Goal: Find specific page/section: Find specific page/section

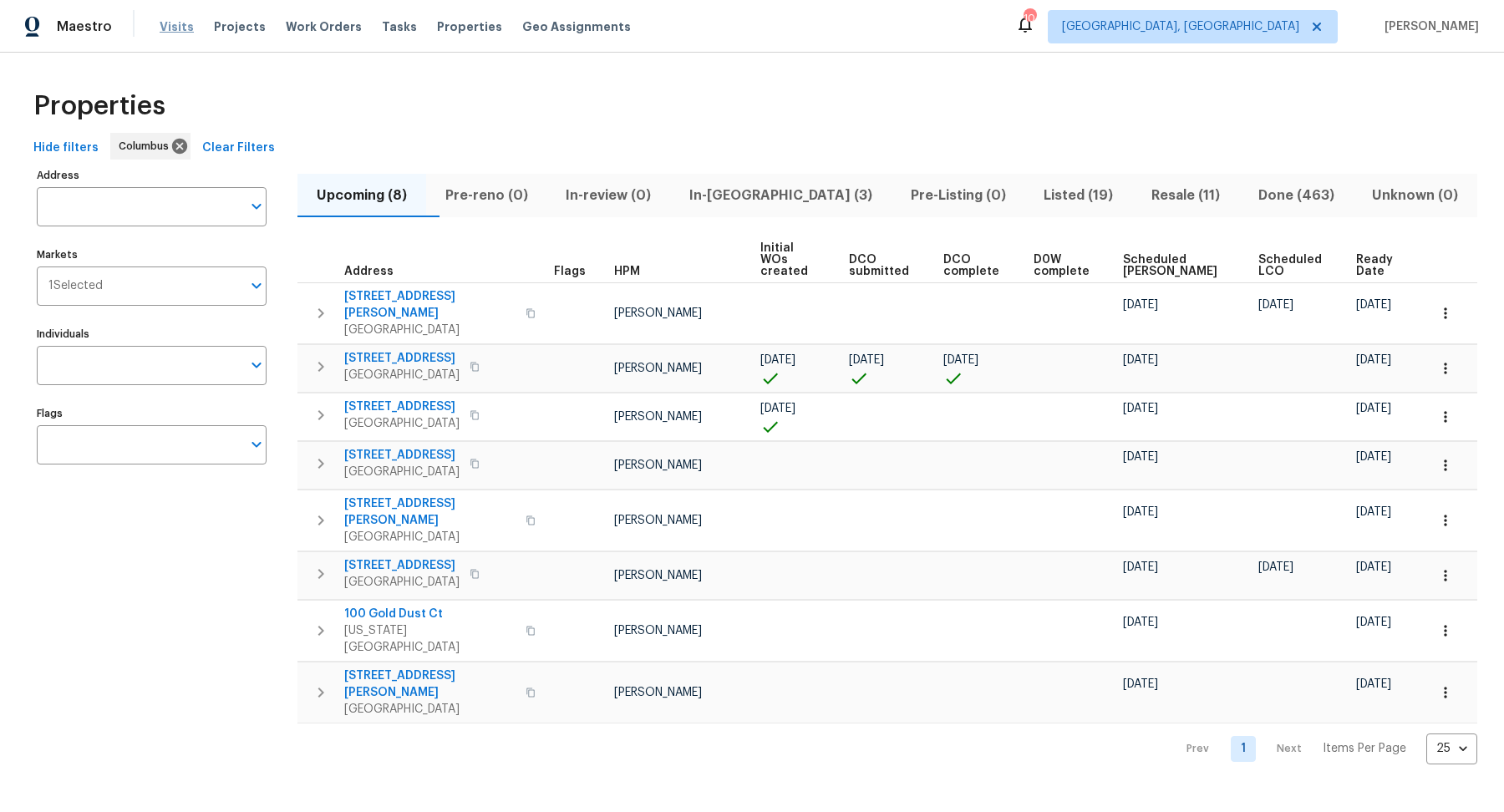
click at [177, 27] on span "Visits" at bounding box center [176, 26] width 34 height 17
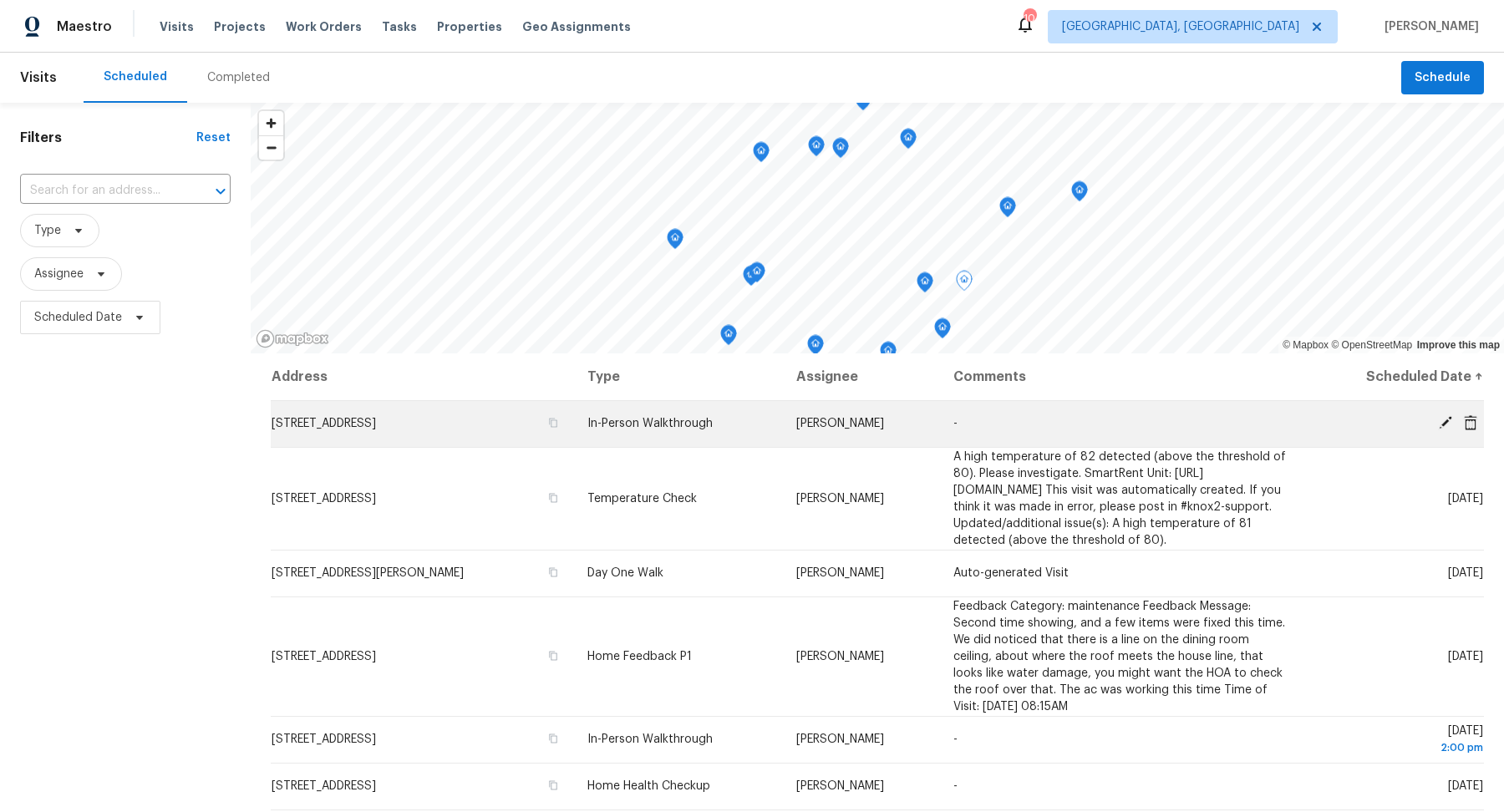
click at [344, 412] on td "[STREET_ADDRESS]" at bounding box center [422, 424] width 303 height 47
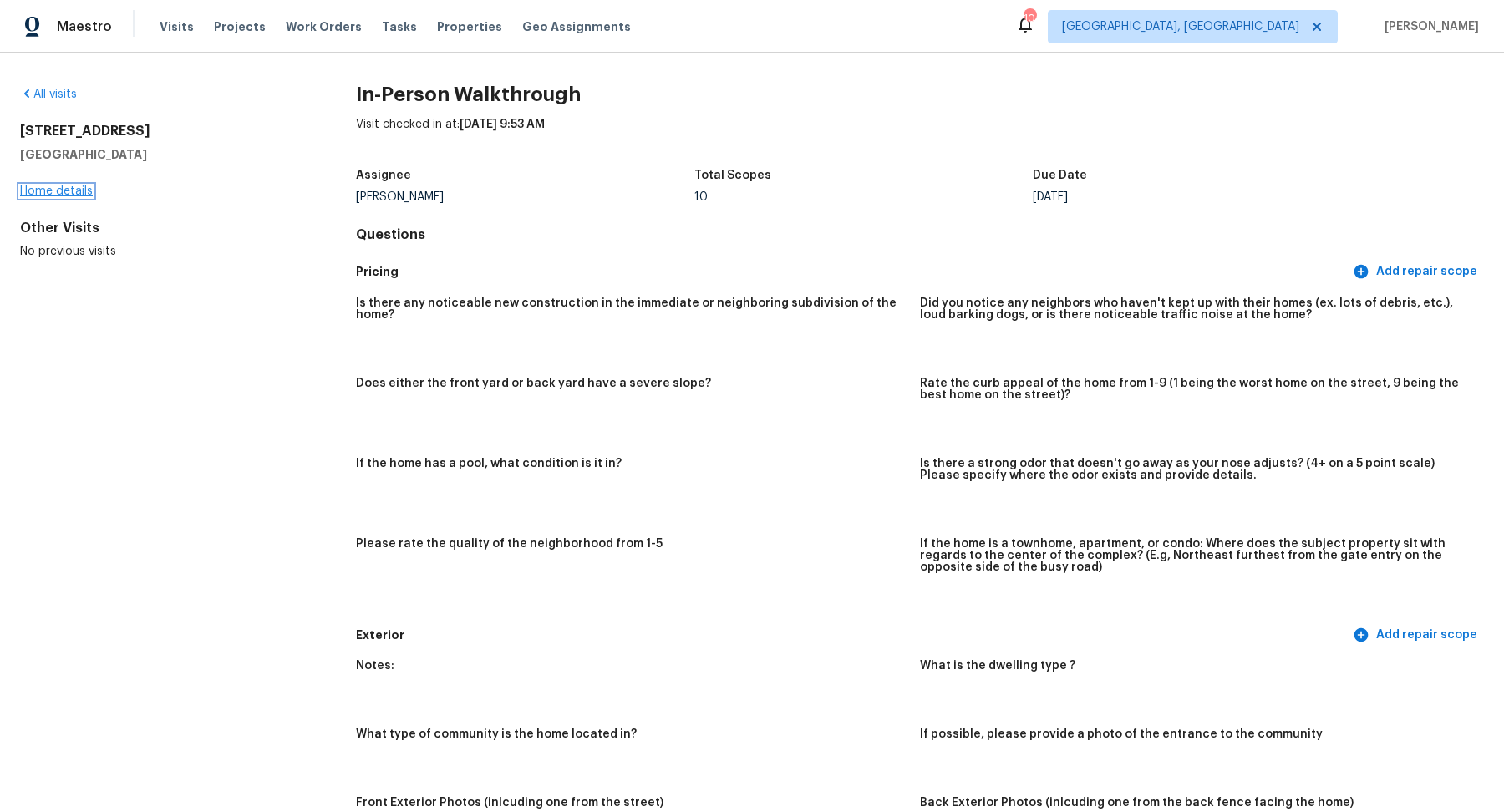
click at [52, 190] on link "Home details" at bounding box center [57, 192] width 72 height 12
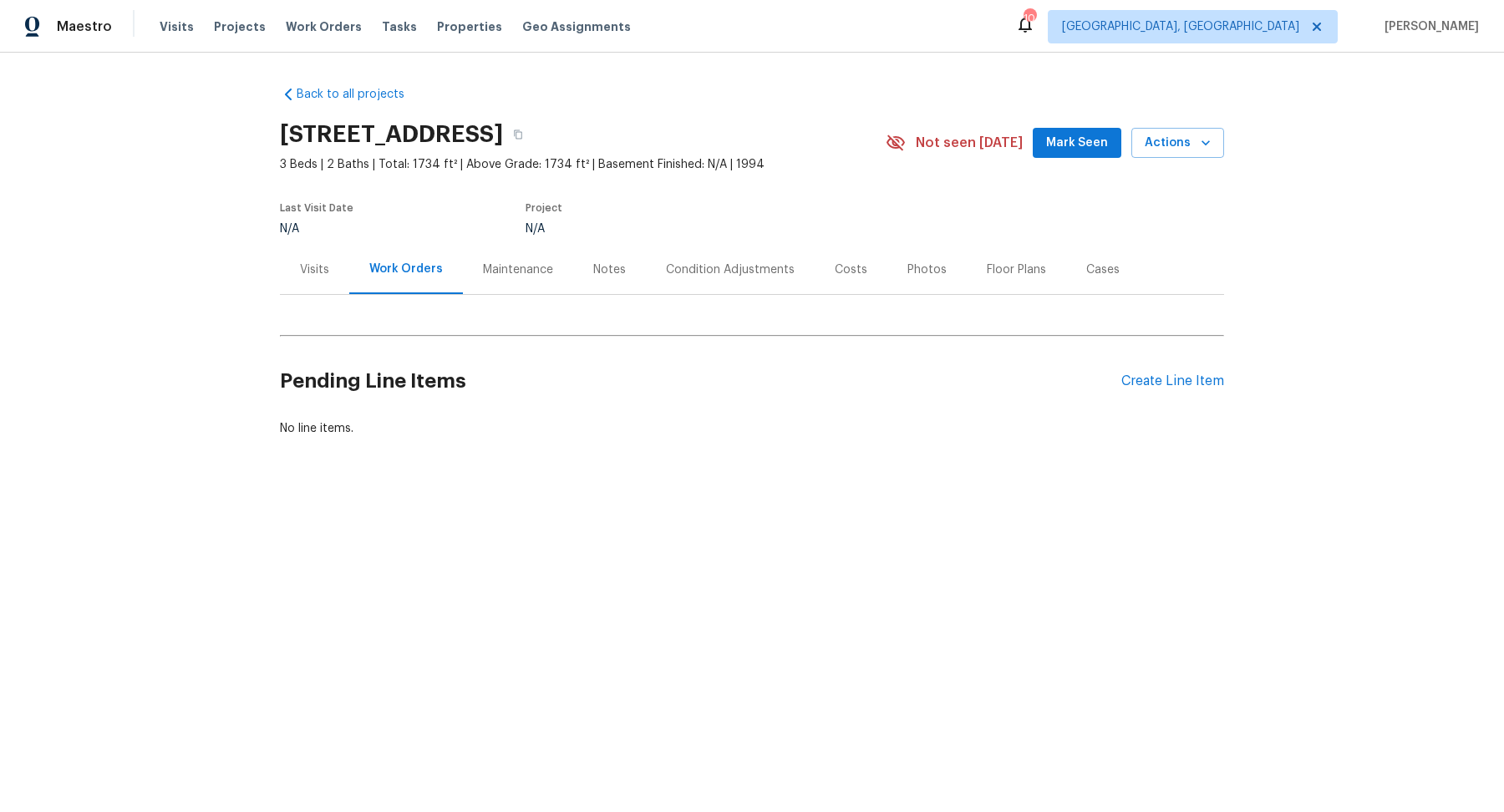
click at [766, 278] on div "Condition Adjustments" at bounding box center [730, 270] width 169 height 49
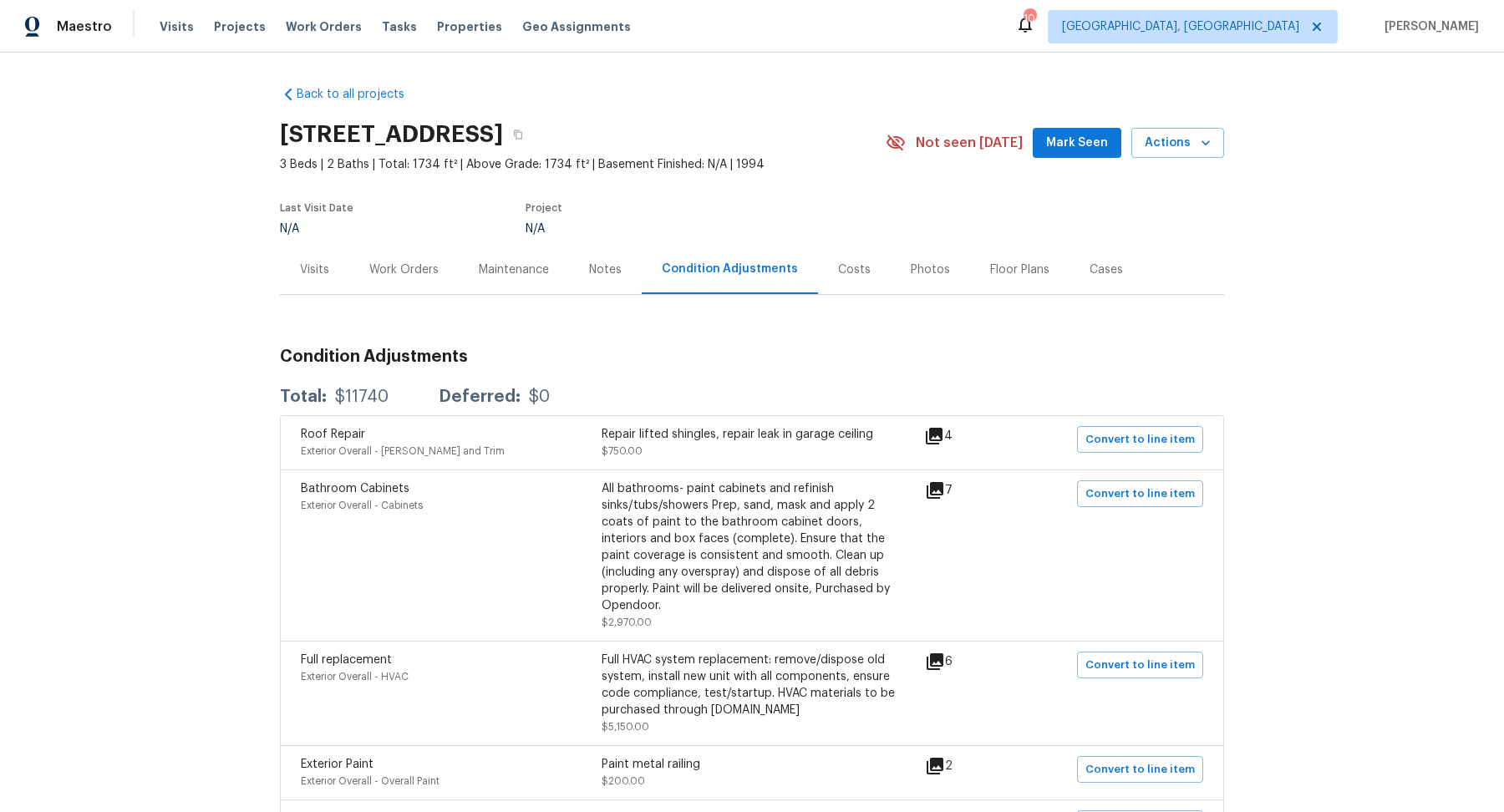
click at [607, 271] on div "Notes" at bounding box center [605, 270] width 32 height 17
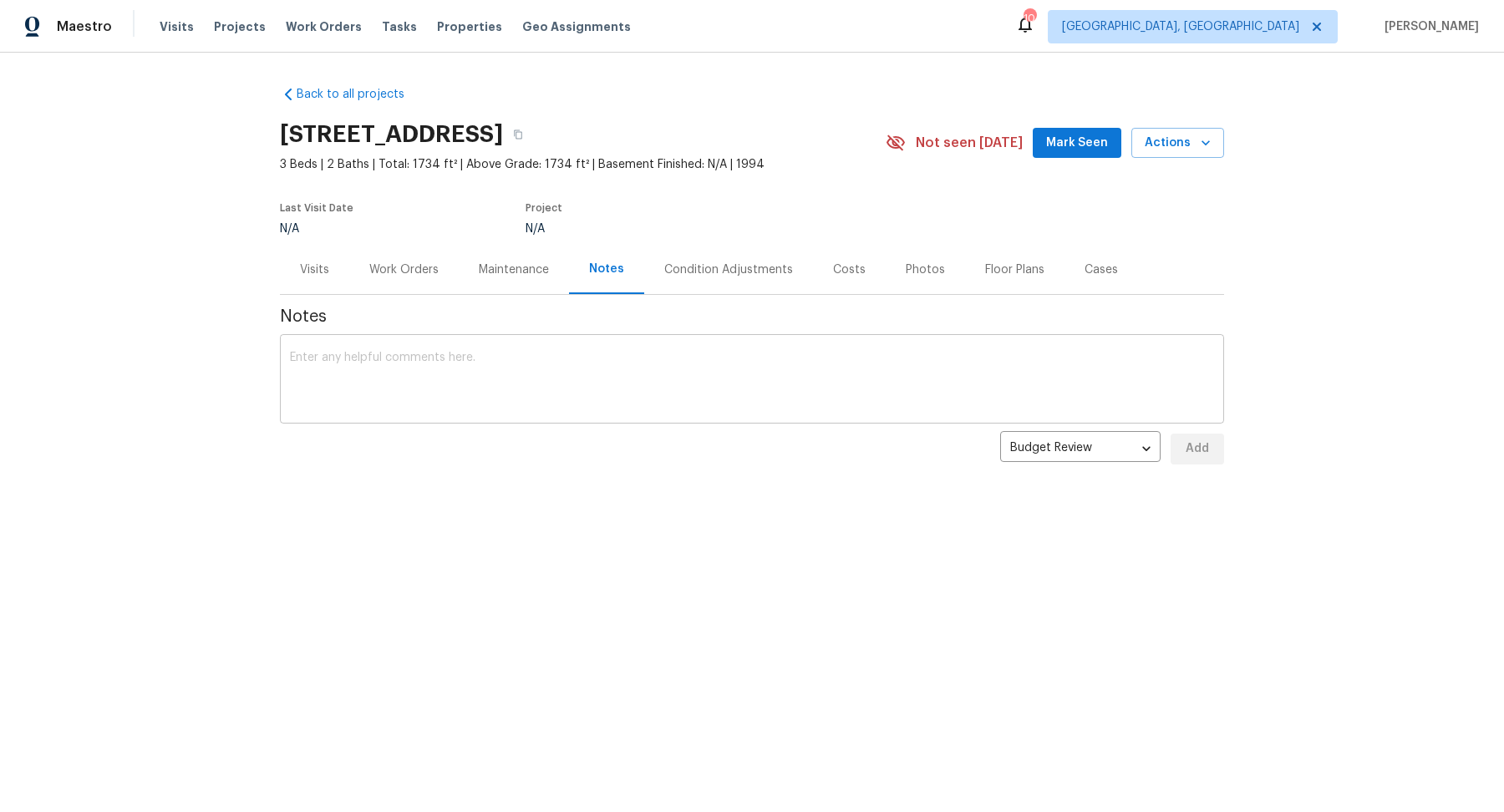
click at [570, 388] on textarea at bounding box center [752, 381] width 924 height 59
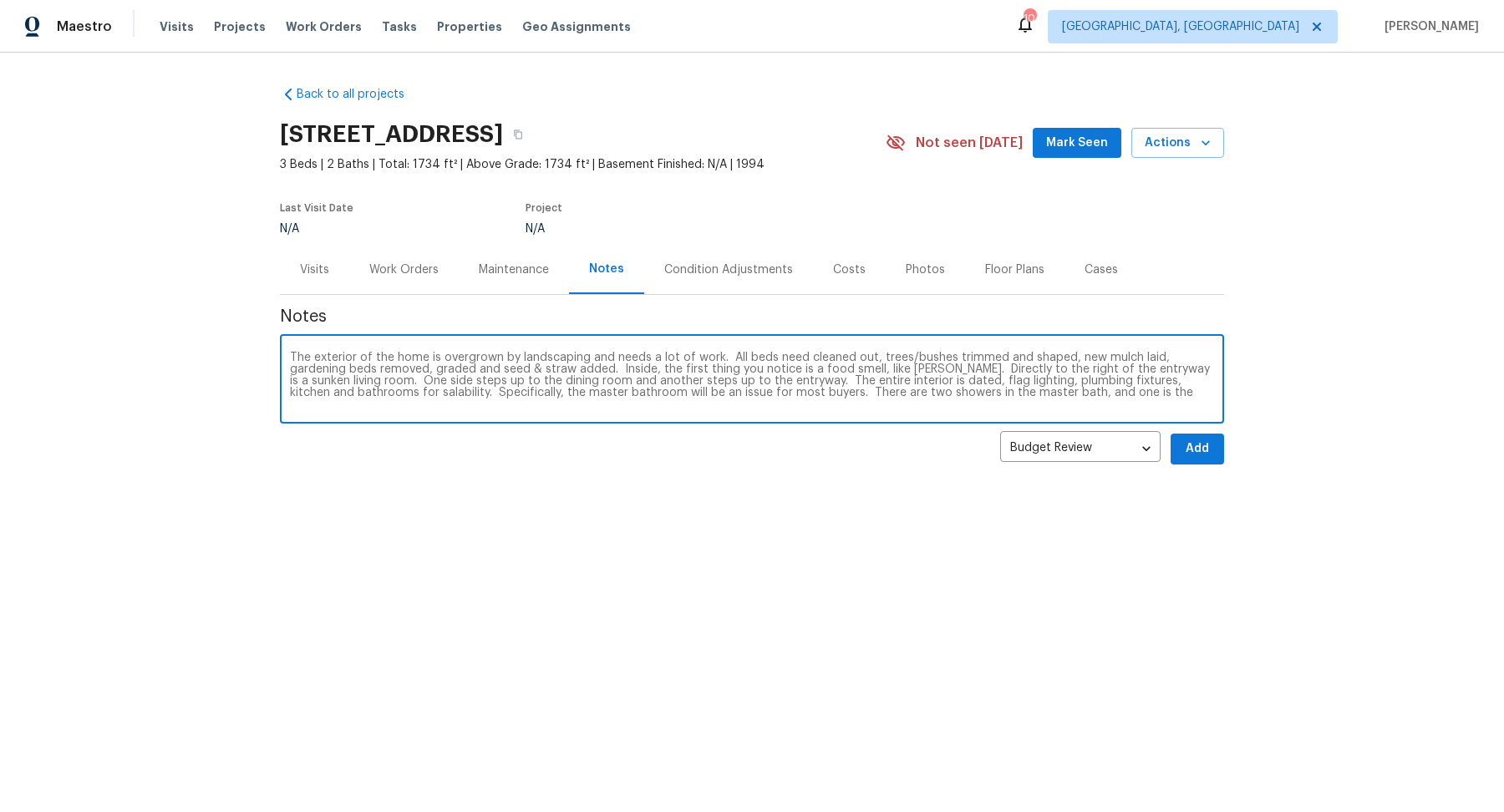
drag, startPoint x: 1135, startPoint y: 394, endPoint x: 771, endPoint y: 405, distance: 364.2
click at [771, 404] on textarea "The exterior of the home is overgrown by landscaping and needs a lot of work. A…" at bounding box center [752, 381] width 924 height 59
drag, startPoint x: 1117, startPoint y: 397, endPoint x: 833, endPoint y: 392, distance: 284.0
click at [833, 392] on textarea "The exterior of the home is overgrown by landscaping and needs a lot of work. A…" at bounding box center [752, 381] width 924 height 59
click at [735, 405] on textarea "The exterior of the home is overgrown by landscaping and needs a lot of work. A…" at bounding box center [752, 381] width 924 height 59
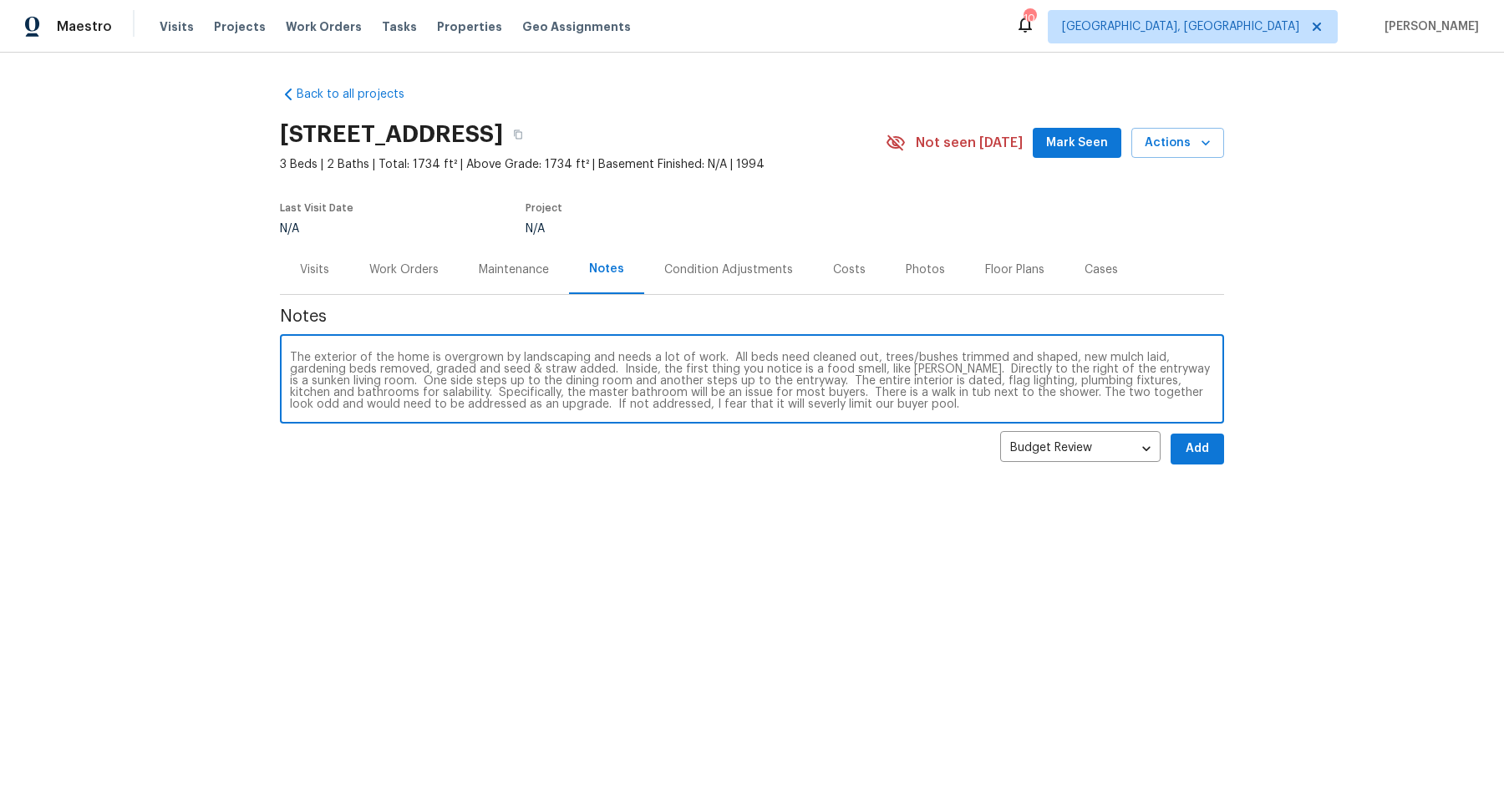
click at [735, 404] on textarea "The exterior of the home is overgrown by landscaping and needs a lot of work. A…" at bounding box center [752, 381] width 924 height 59
click at [970, 406] on textarea "The exterior of the home is overgrown by landscaping and needs a lot of work. A…" at bounding box center [752, 381] width 924 height 59
type textarea "The exterior of the home is overgrown by landscaping and needs a lot of work. A…"
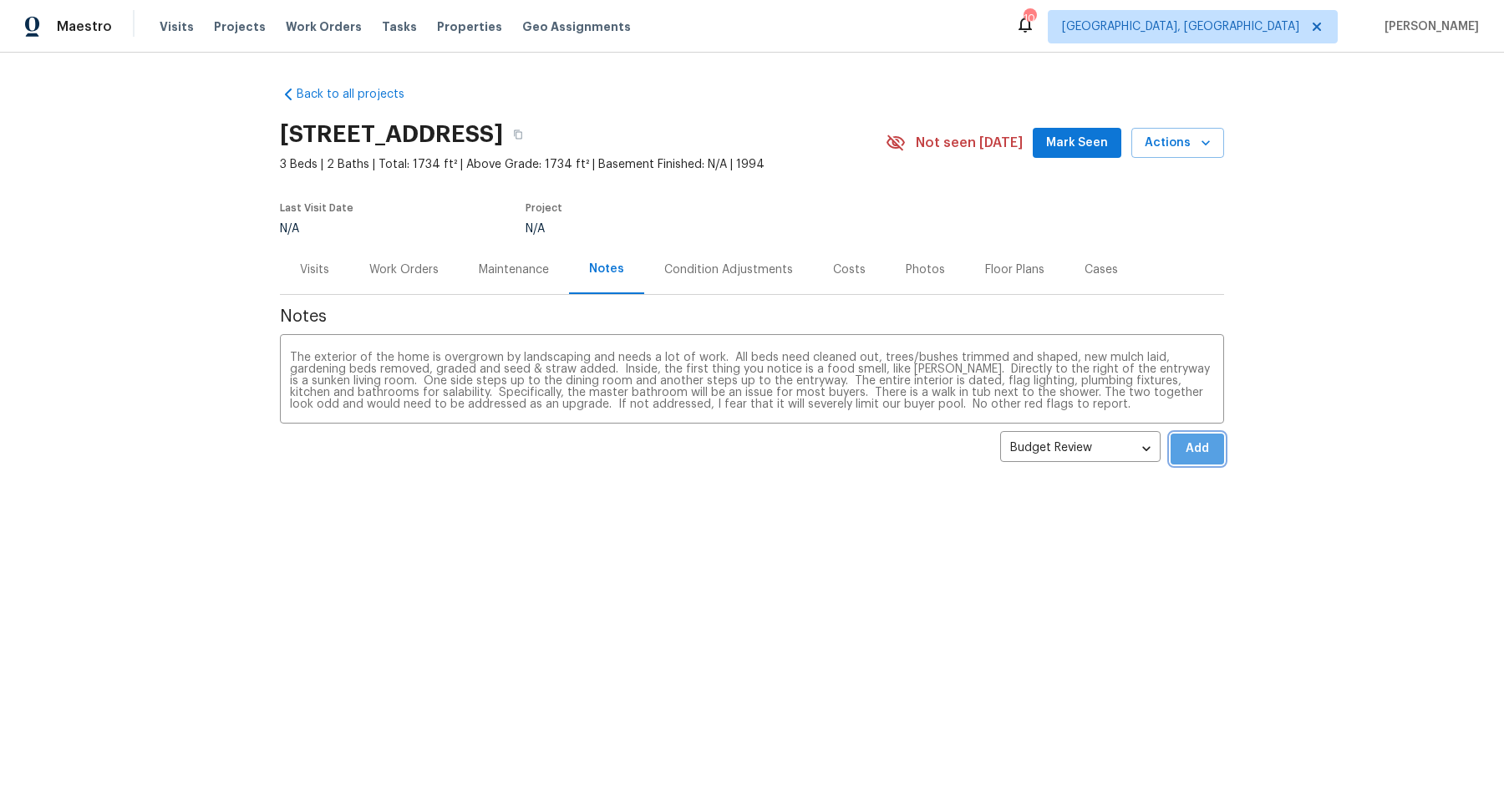
click at [1198, 450] on span "Add" at bounding box center [1197, 449] width 26 height 21
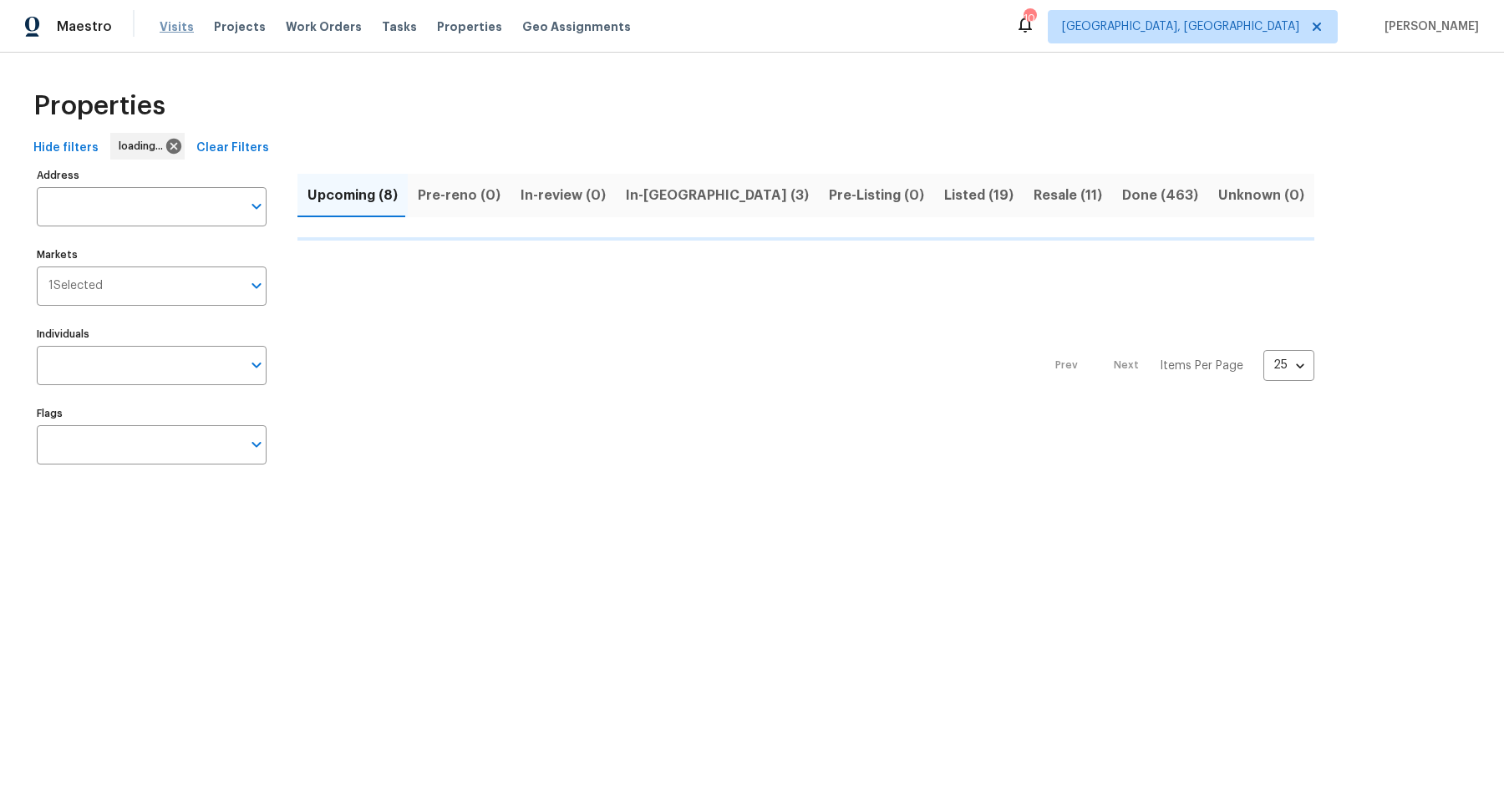
click at [171, 29] on span "Visits" at bounding box center [176, 26] width 34 height 17
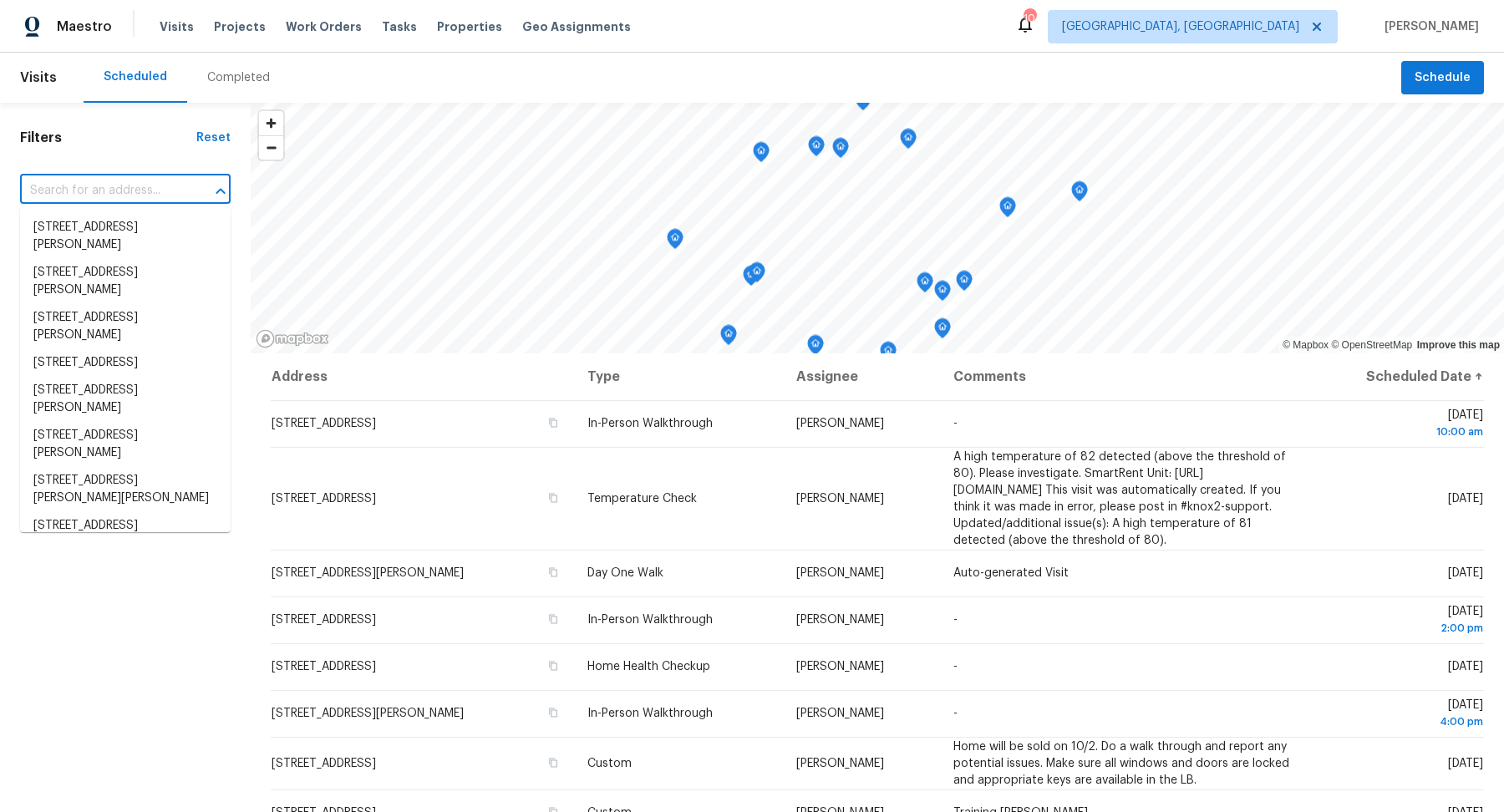
click at [103, 188] on input "text" at bounding box center [103, 191] width 164 height 26
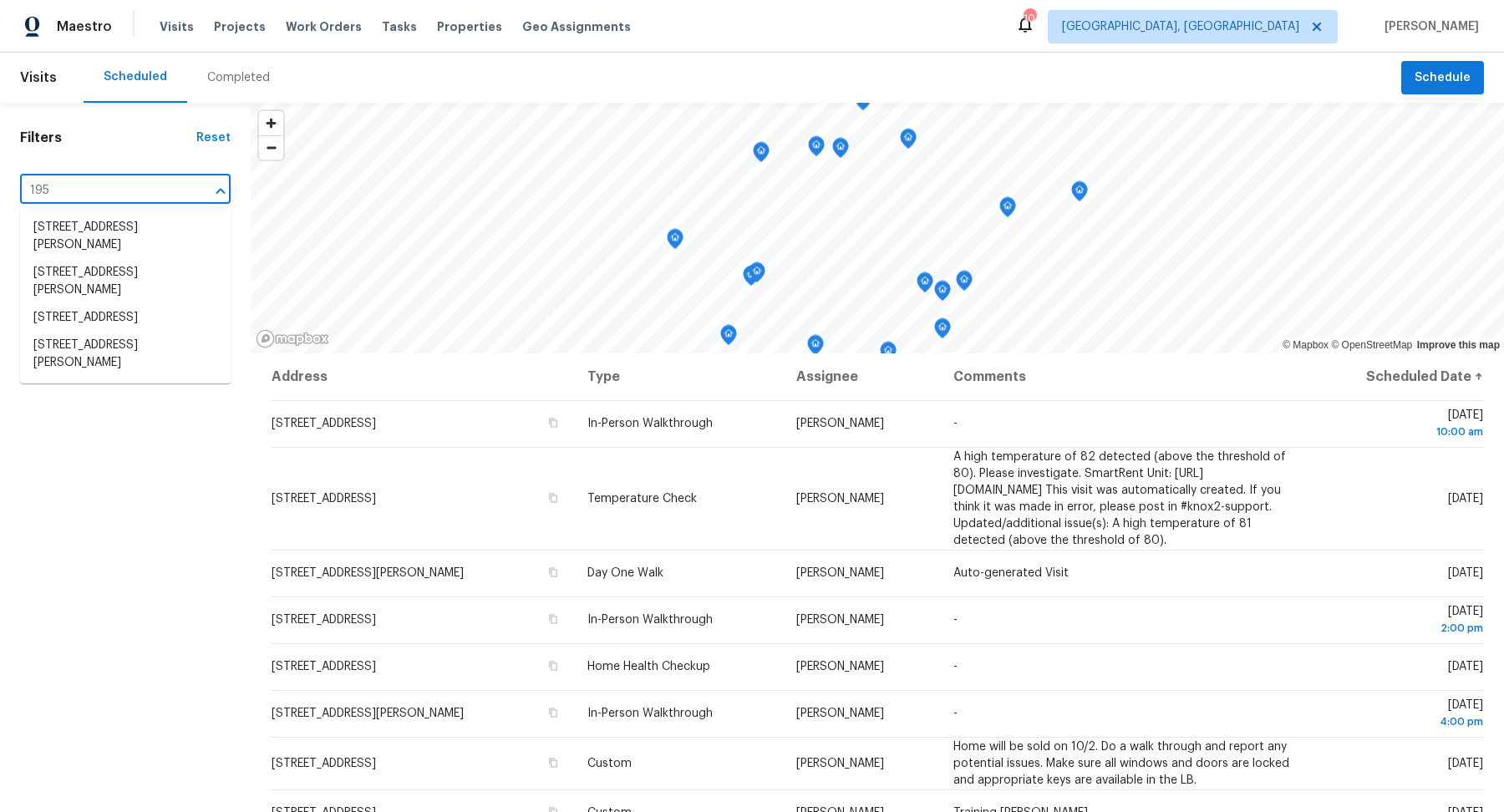
type input "1959"
click at [80, 284] on li "[STREET_ADDRESS]" at bounding box center [126, 273] width 211 height 27
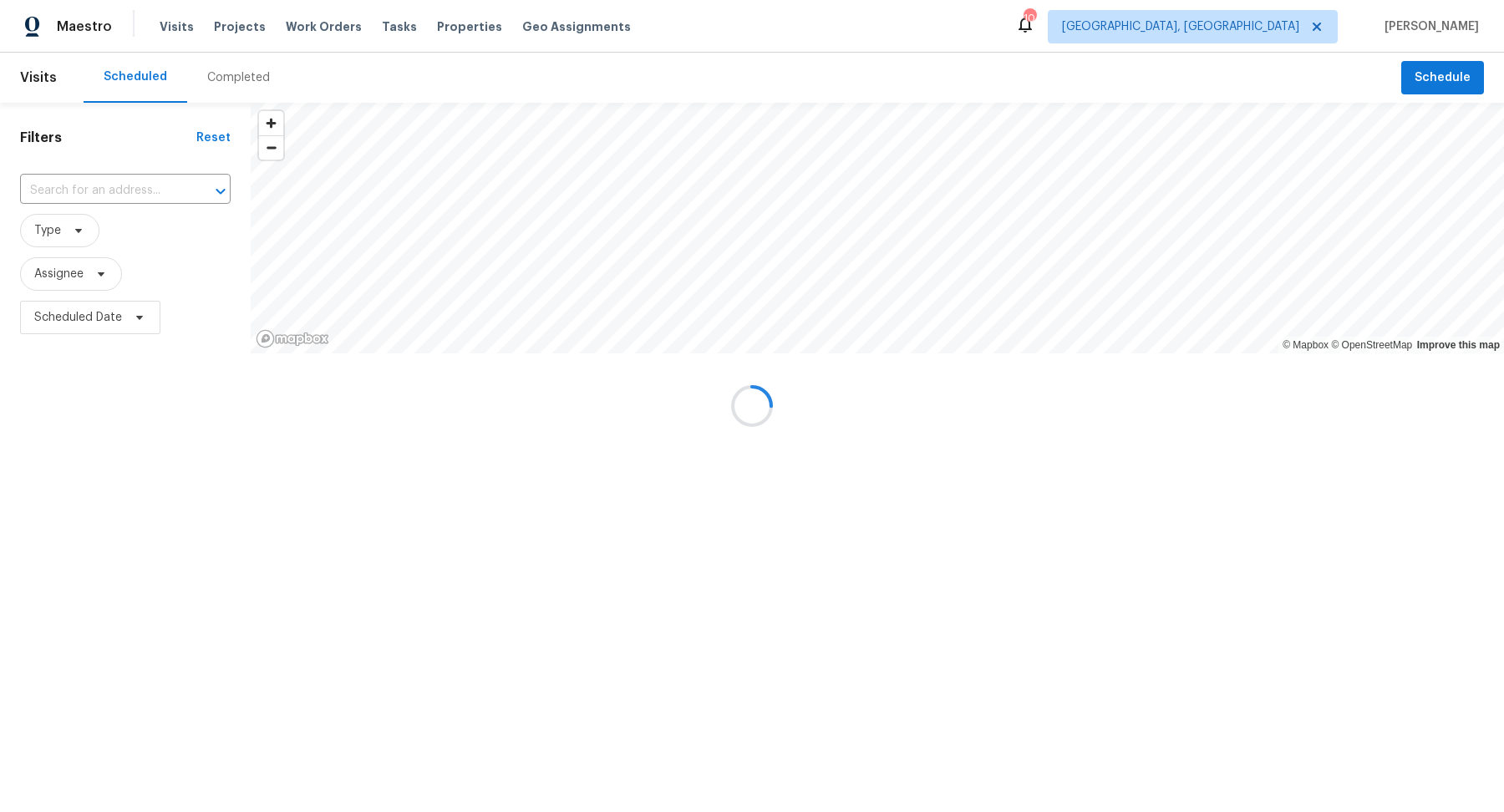
type input "[STREET_ADDRESS]"
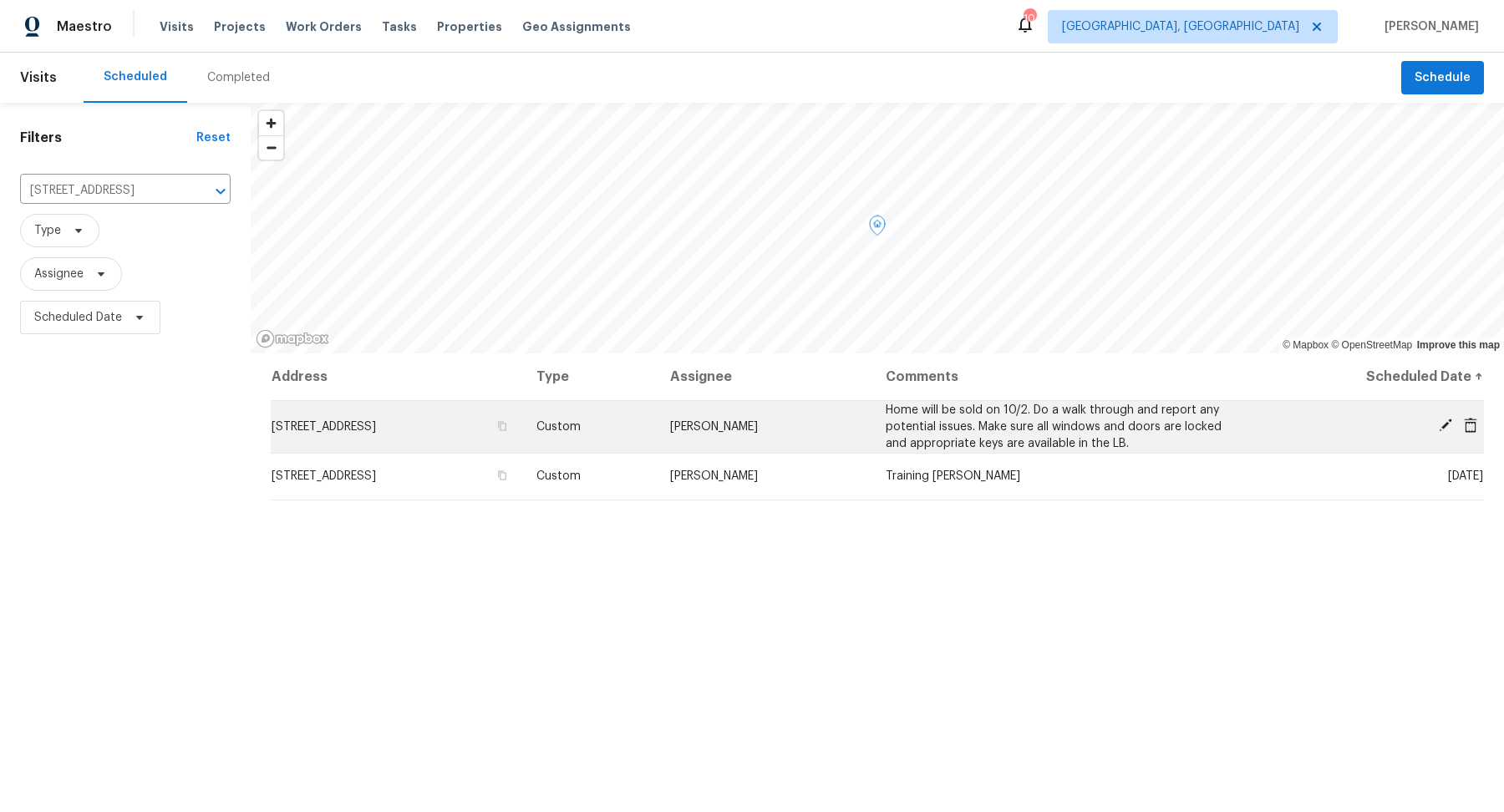
click at [355, 433] on td "[STREET_ADDRESS]" at bounding box center [397, 427] width 252 height 53
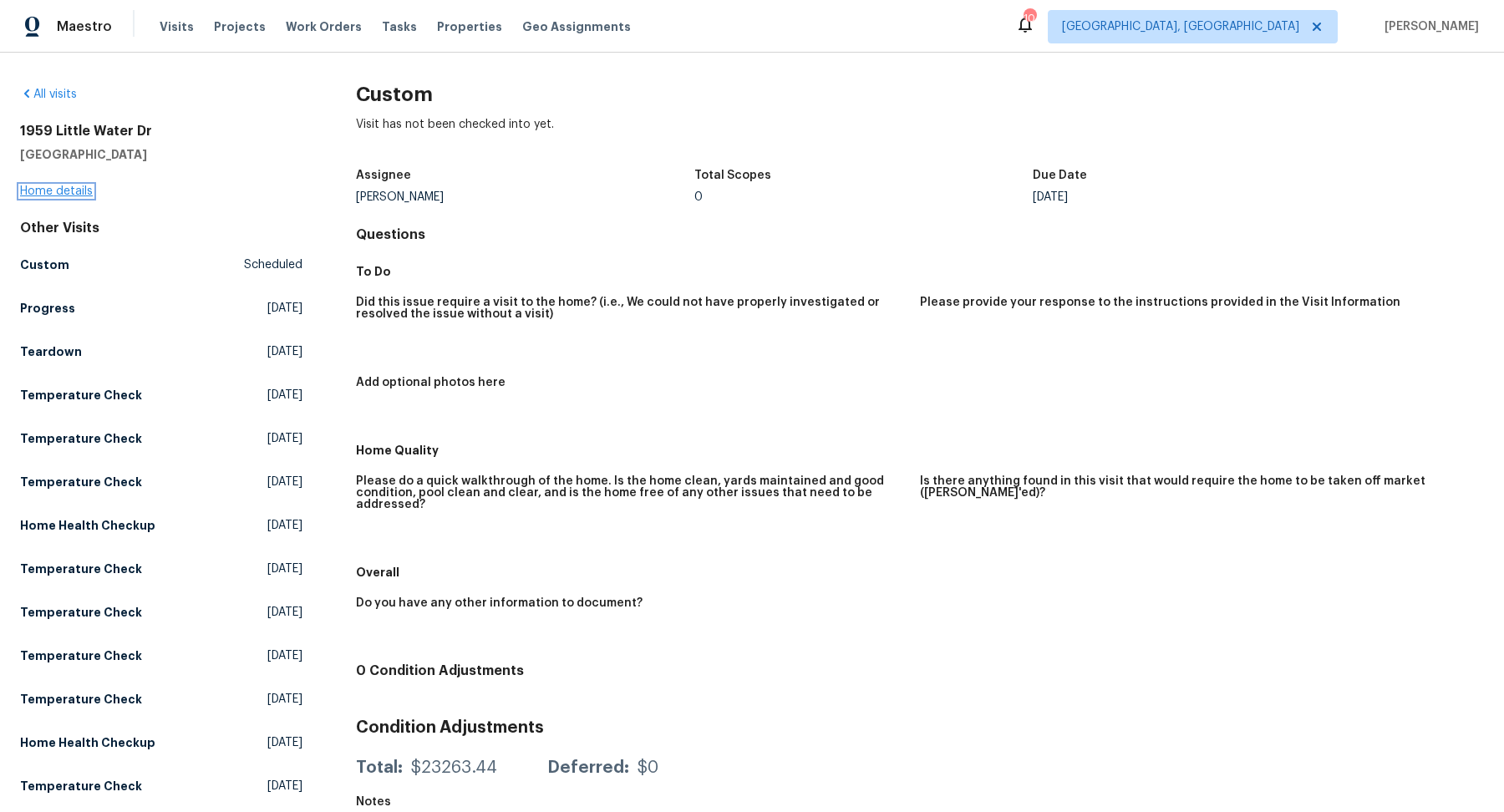
click at [68, 192] on link "Home details" at bounding box center [57, 192] width 72 height 12
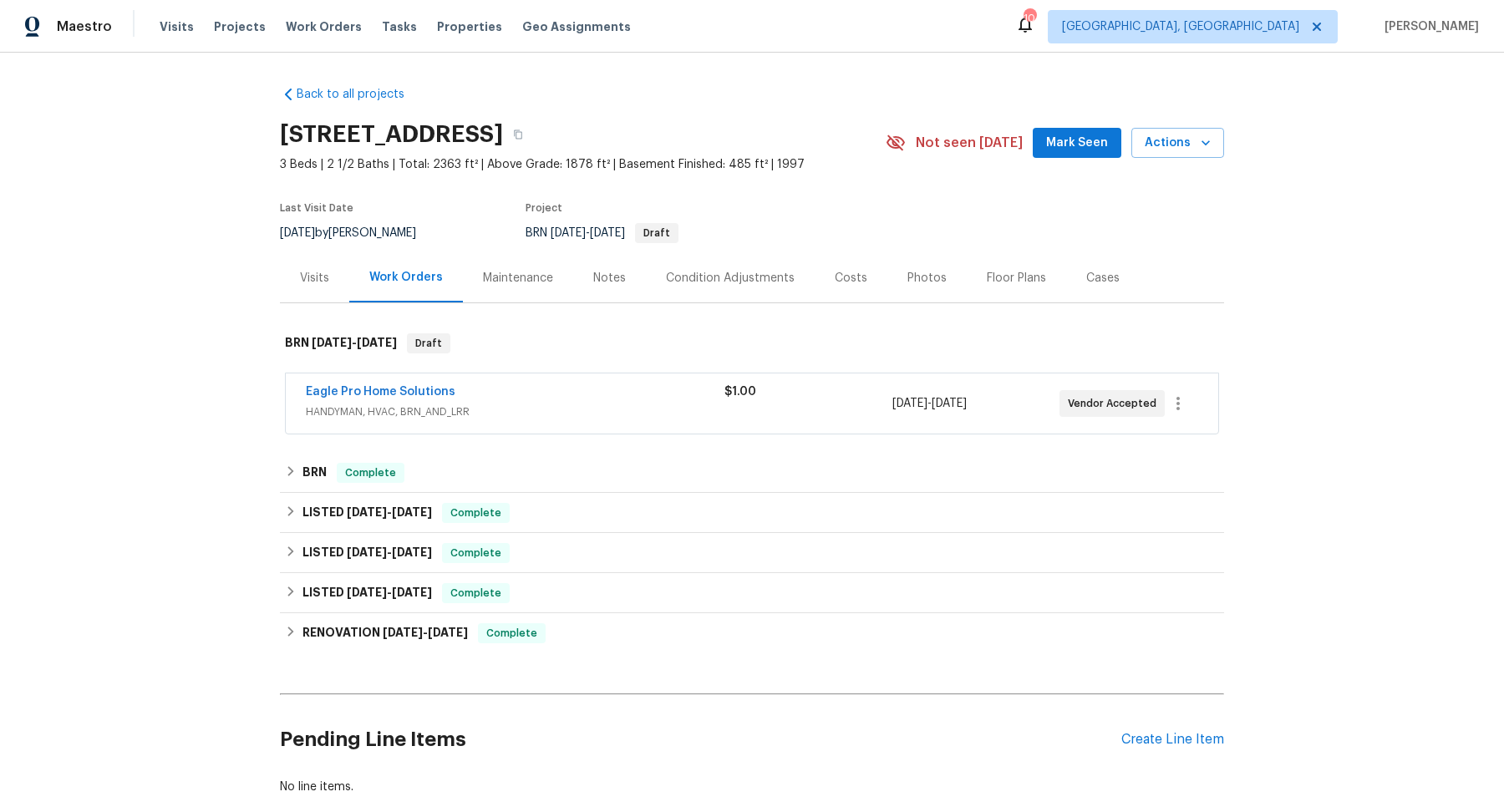
click at [308, 276] on div "Visits" at bounding box center [315, 278] width 29 height 17
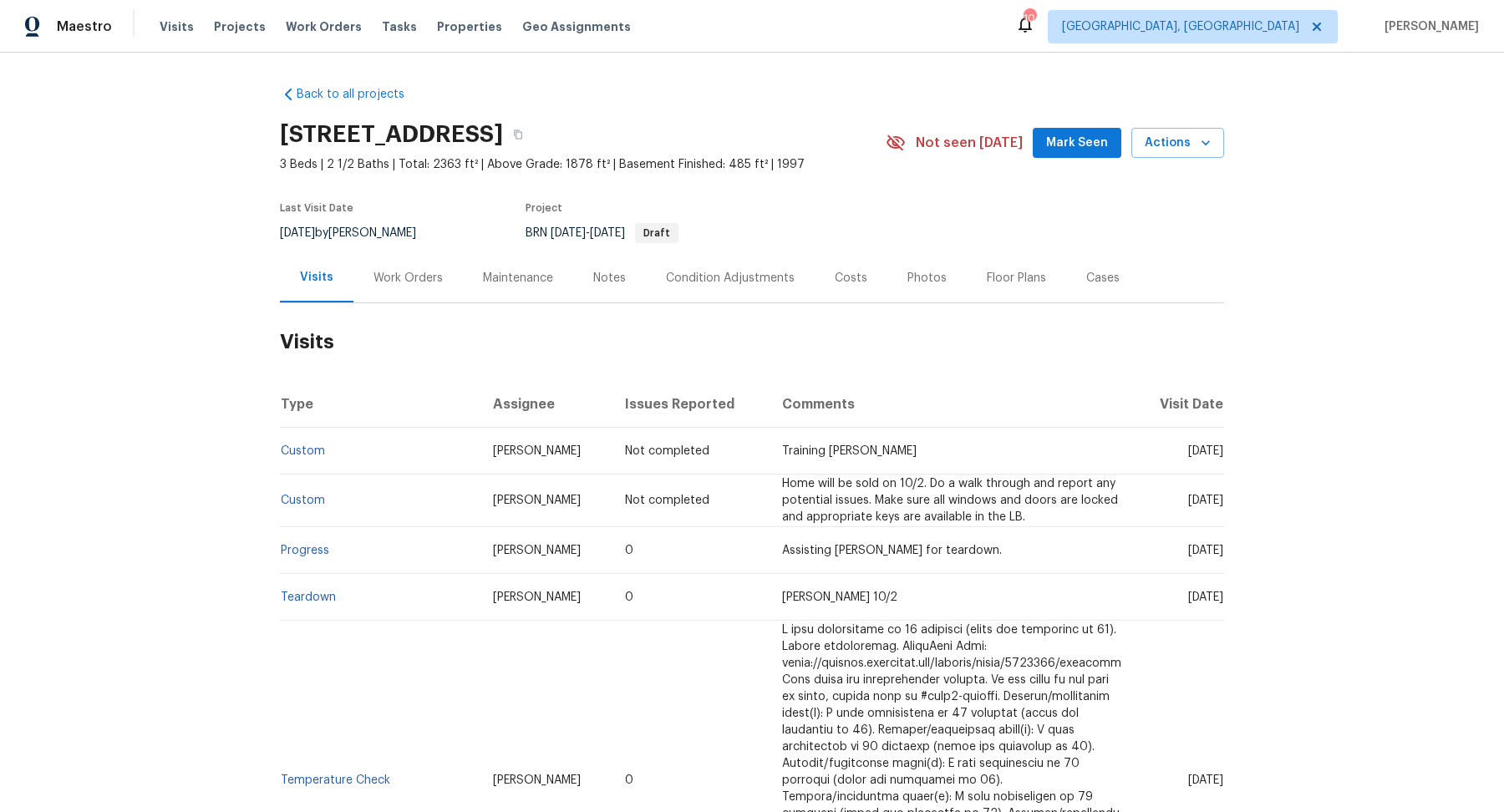
click at [308, 276] on div "Visits" at bounding box center [317, 277] width 33 height 17
